Goal: Task Accomplishment & Management: Use online tool/utility

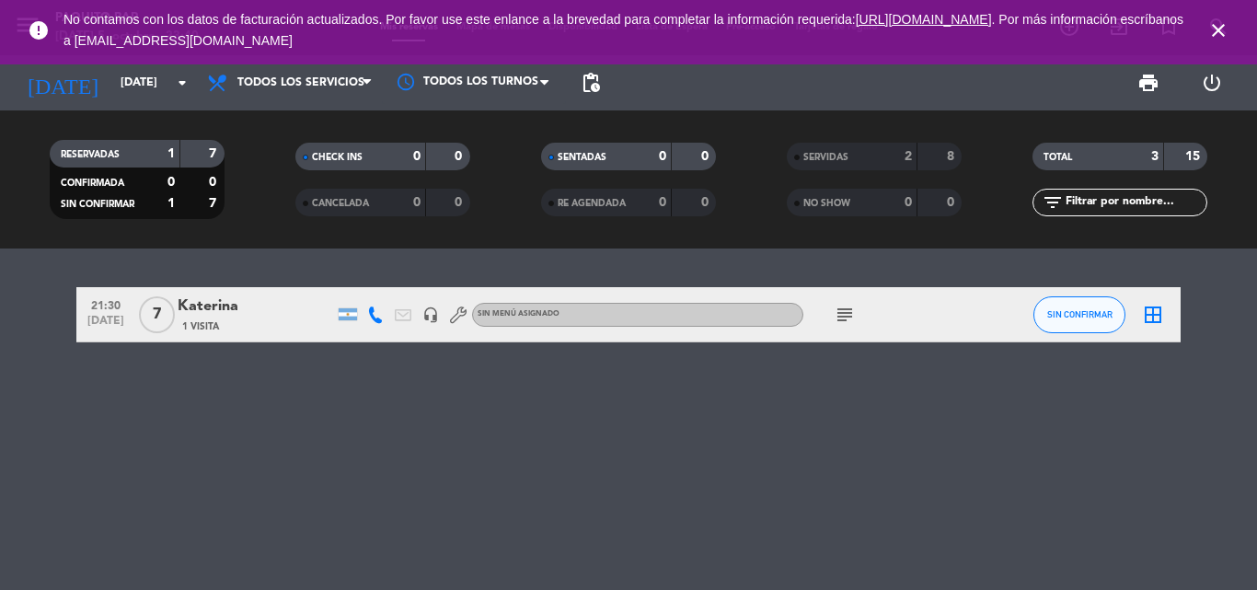
click at [162, 306] on span "7" at bounding box center [157, 314] width 36 height 37
click at [290, 318] on div "1 Visita" at bounding box center [256, 326] width 156 height 16
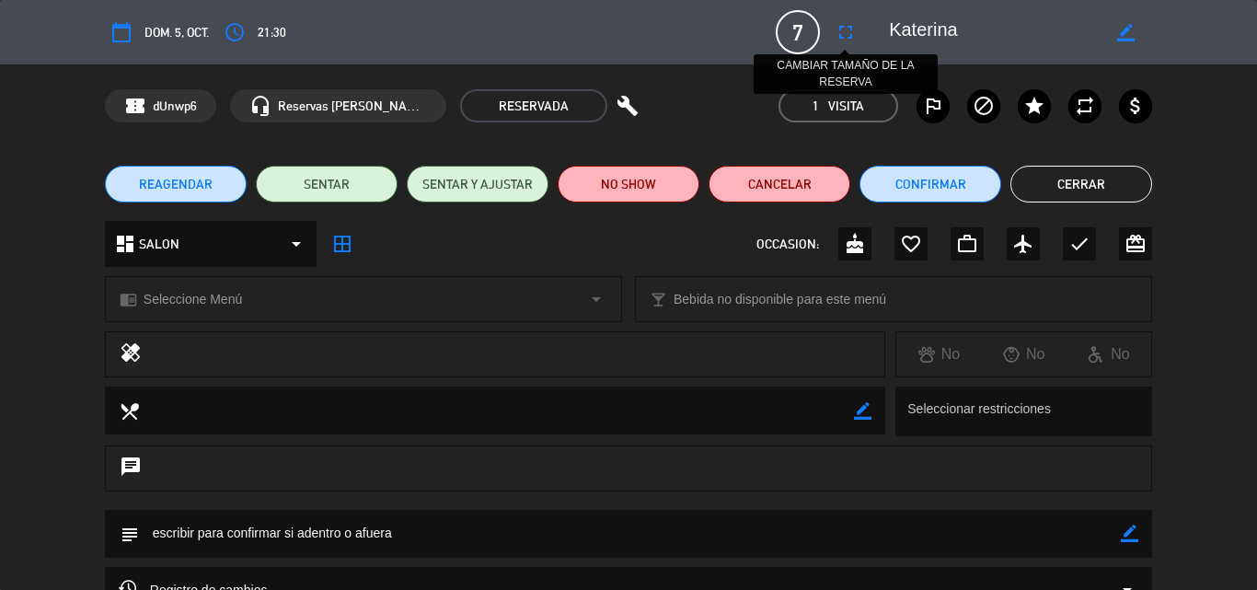
click at [844, 42] on icon "fullscreen" at bounding box center [846, 32] width 22 height 22
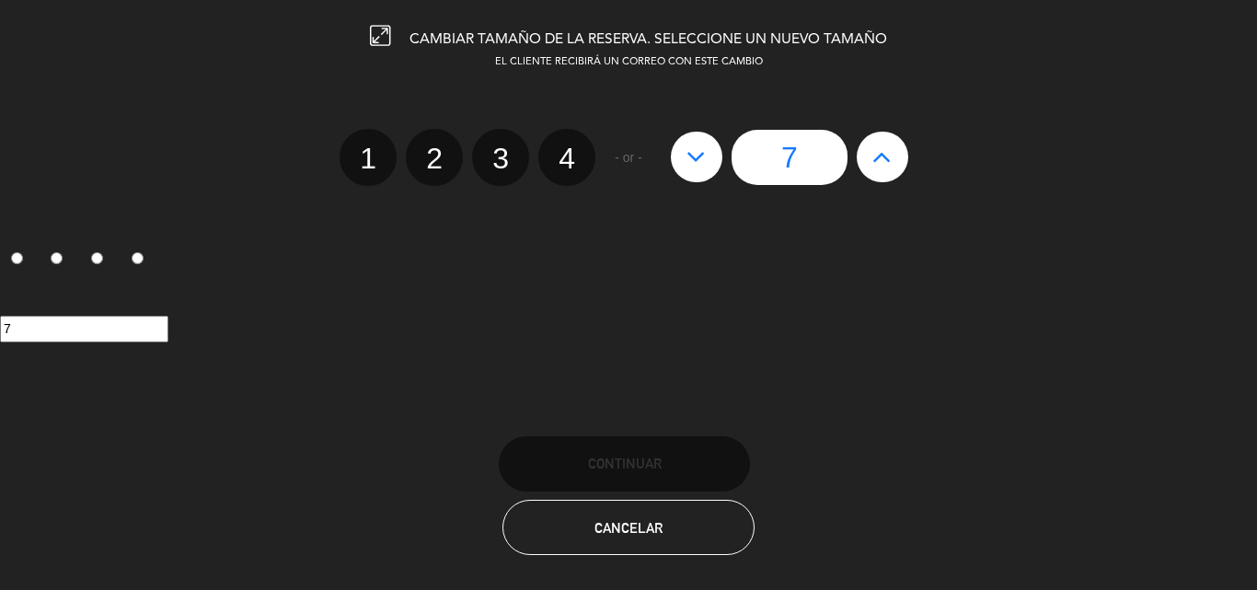
click at [881, 150] on icon at bounding box center [882, 156] width 19 height 29
type input "8"
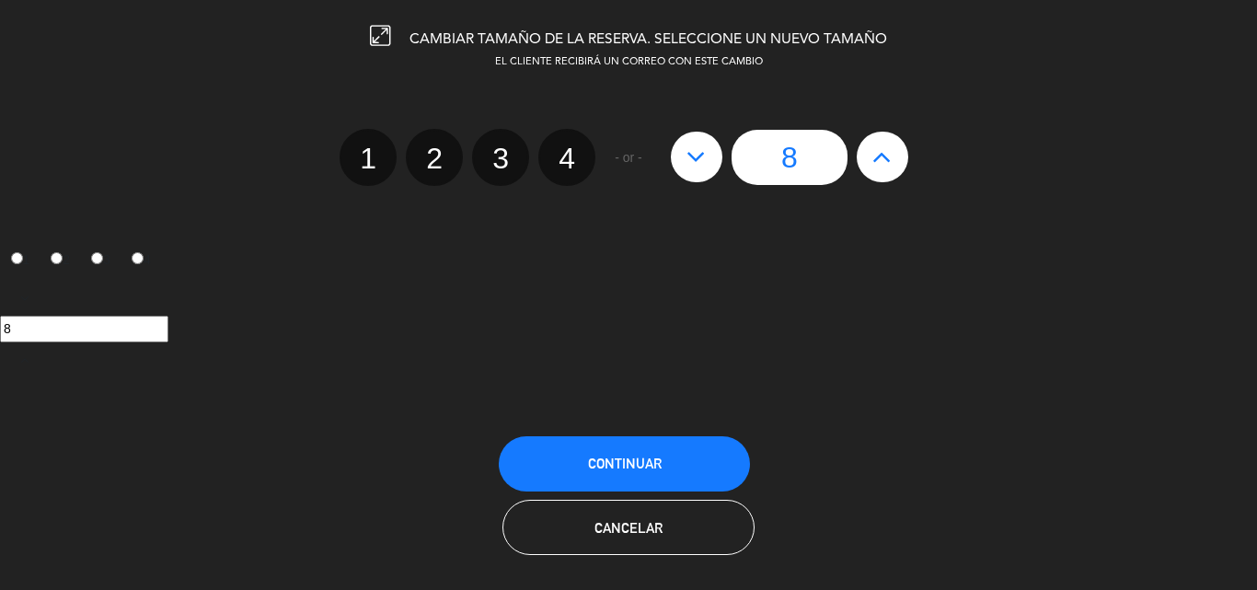
click at [695, 416] on div "CAMBIAR TAMAÑO DE LA RESERVA. SELECCIONE UN NUEVO TAMAÑO EL CLIENTE RECIBIRÁ UN…" at bounding box center [628, 295] width 1257 height 590
click at [670, 452] on button "Continuar" at bounding box center [624, 463] width 251 height 55
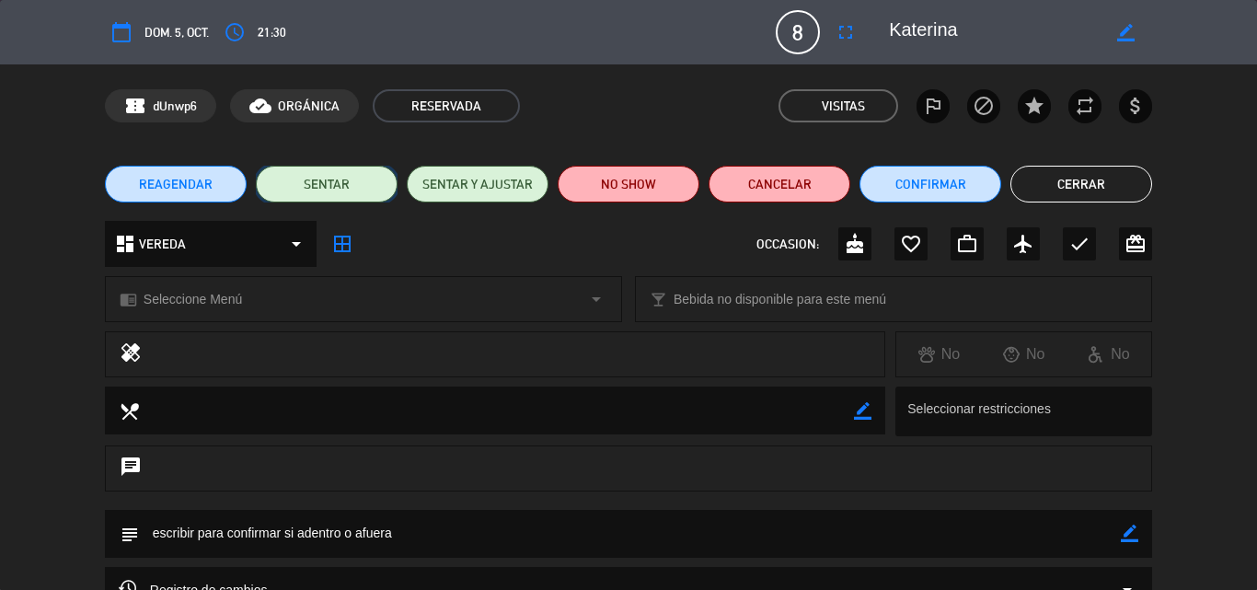
click at [320, 201] on button "SENTAR" at bounding box center [327, 184] width 142 height 37
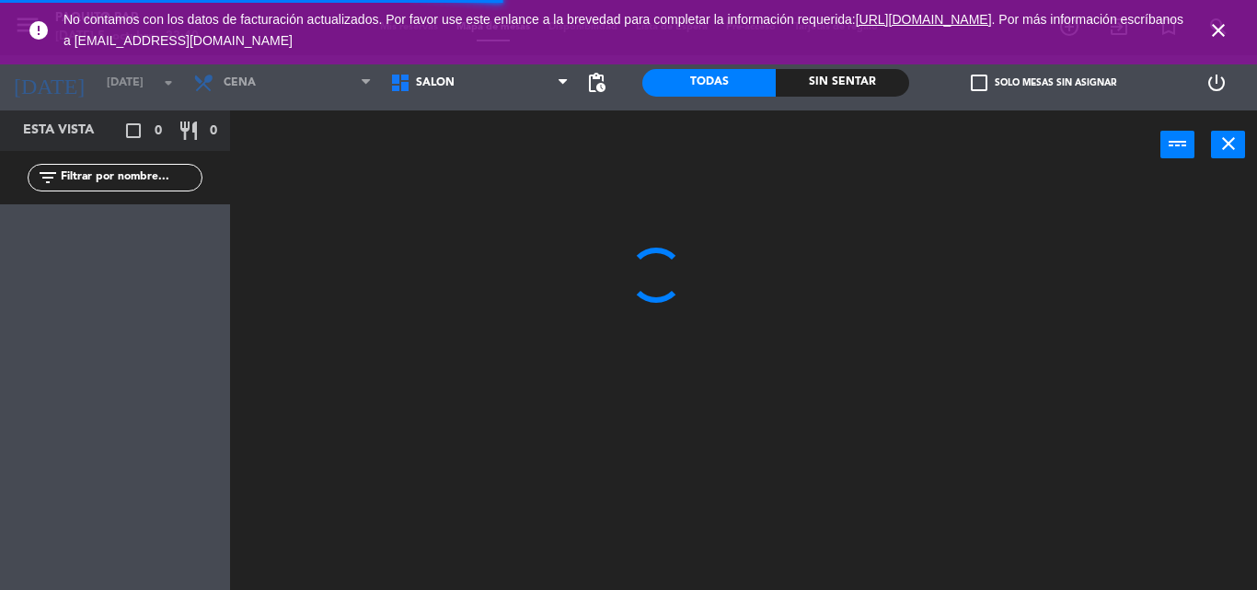
click at [1215, 35] on icon "close" at bounding box center [1219, 30] width 22 height 22
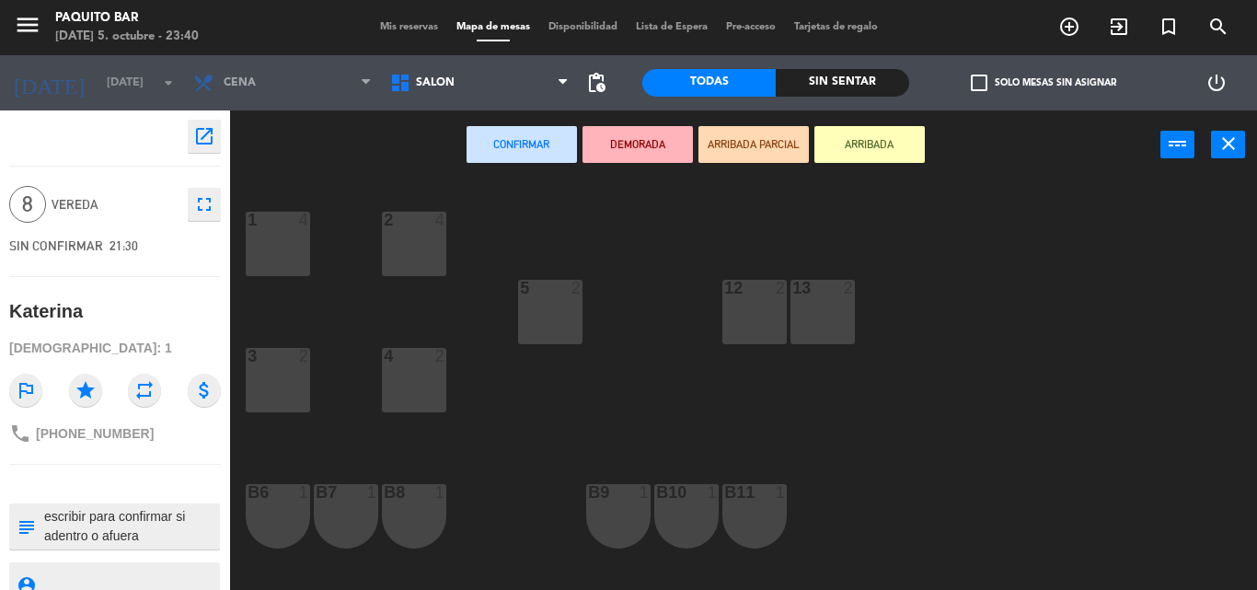
click at [782, 304] on div "12 2" at bounding box center [755, 312] width 64 height 64
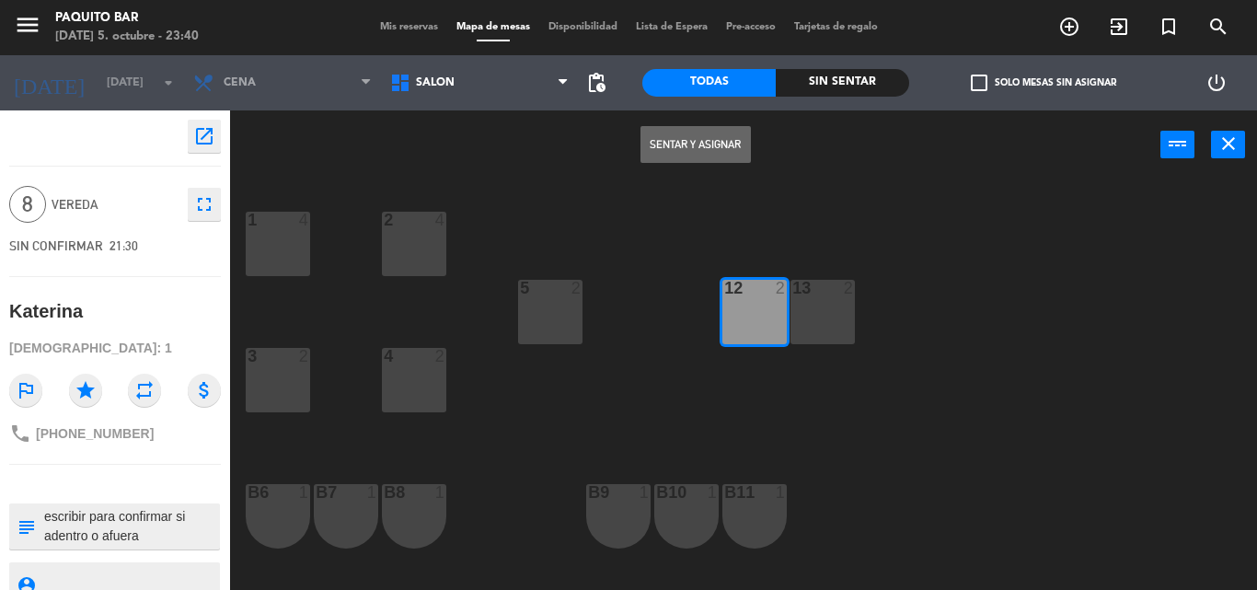
click at [812, 293] on div at bounding box center [822, 288] width 30 height 17
click at [558, 324] on div "5 2" at bounding box center [550, 312] width 64 height 64
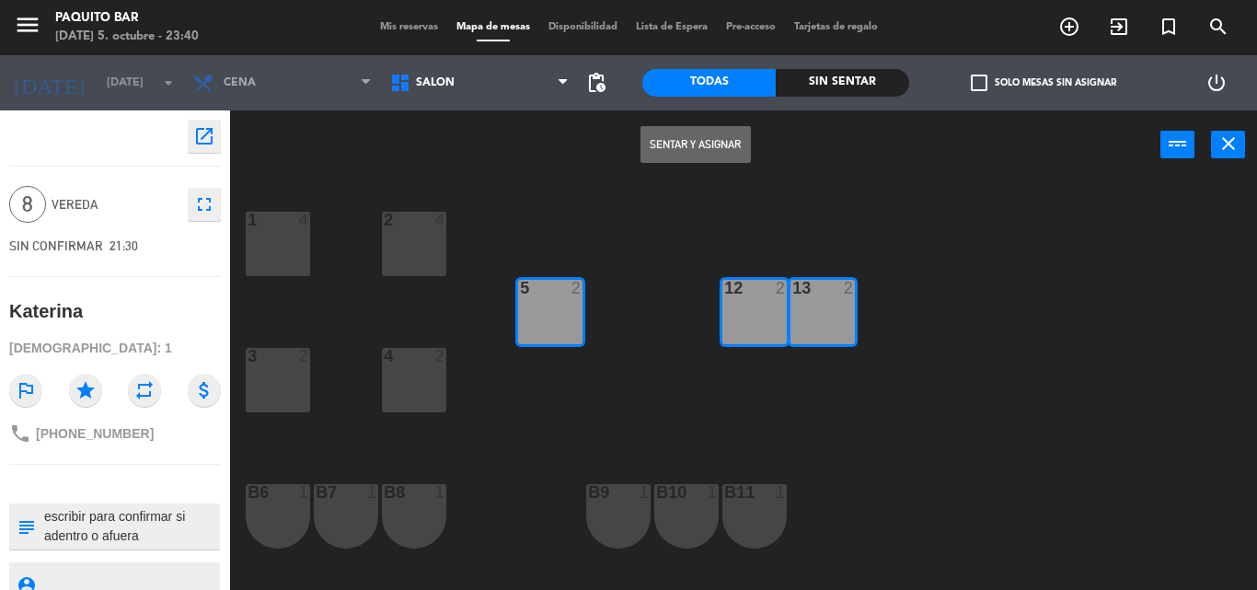
click at [441, 252] on div "2 4" at bounding box center [414, 244] width 64 height 64
click at [689, 139] on button "Sentar y Asignar" at bounding box center [696, 144] width 110 height 37
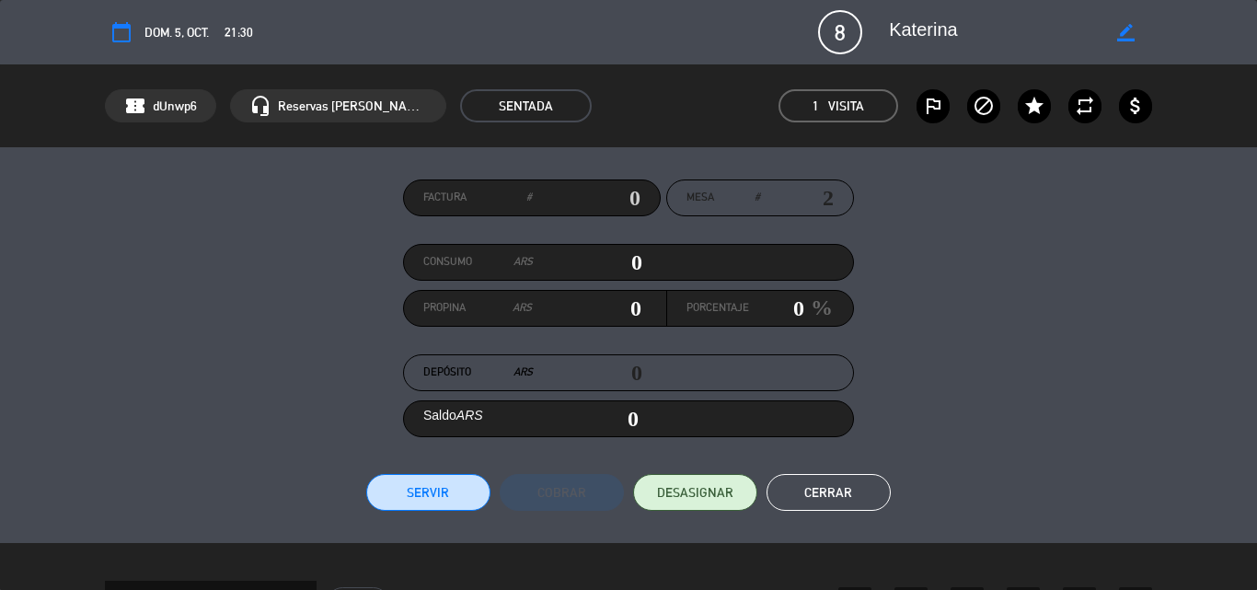
click at [445, 498] on button "Servir" at bounding box center [428, 492] width 124 height 37
